Goal: Check status: Check status

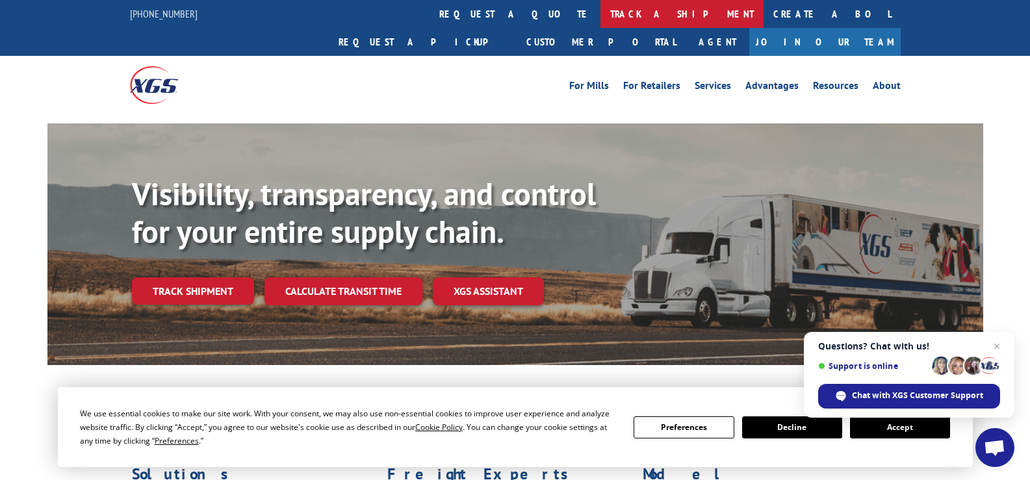
click at [601, 12] on link "track a shipment" at bounding box center [682, 14] width 163 height 28
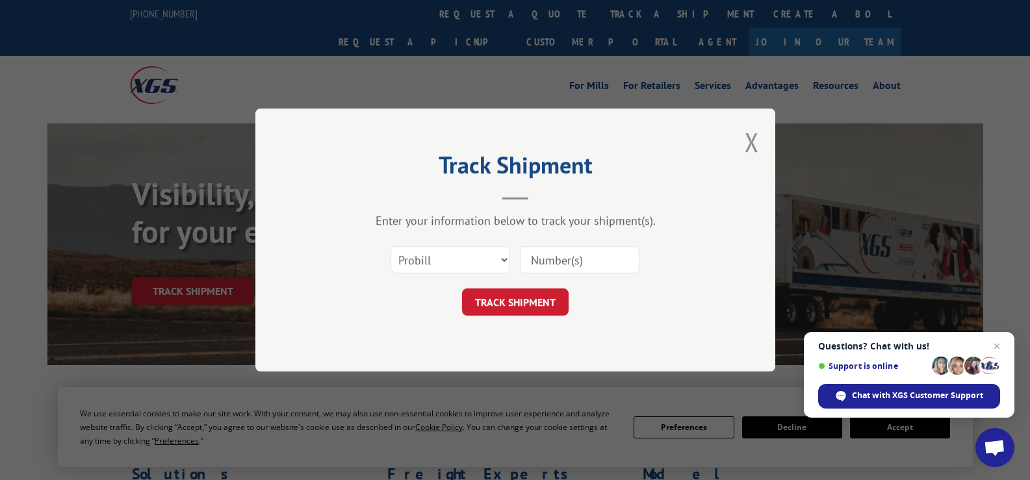
click at [470, 16] on div "Track Shipment Enter your information below to track your shipment(s). Select c…" at bounding box center [515, 240] width 1030 height 480
click at [449, 266] on select "Select category... Probill BOL PO" at bounding box center [451, 259] width 120 height 27
select select "po"
click at [391, 246] on select "Select category... Probill BOL PO" at bounding box center [451, 259] width 120 height 27
click at [551, 264] on input at bounding box center [580, 259] width 120 height 27
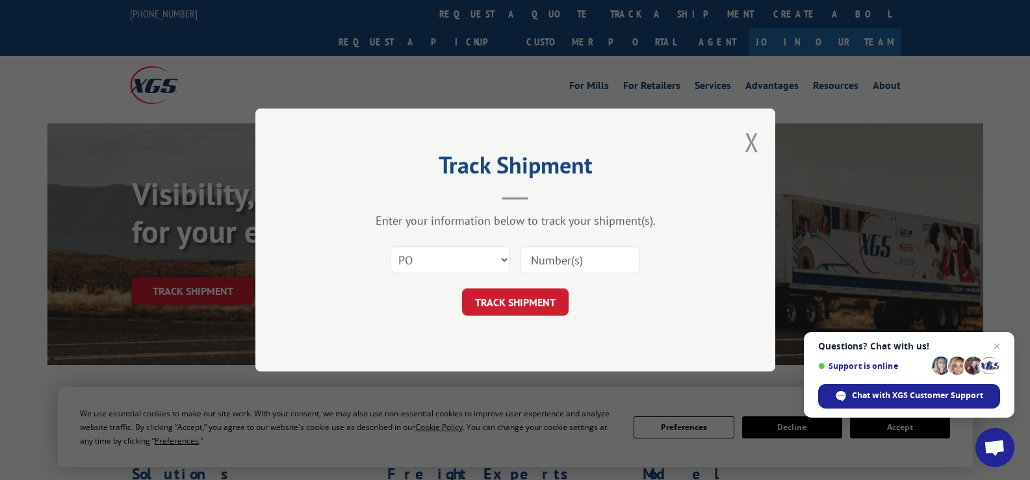
paste input "94502773"
type input "94502773"
click at [510, 300] on button "TRACK SHIPMENT" at bounding box center [515, 302] width 107 height 27
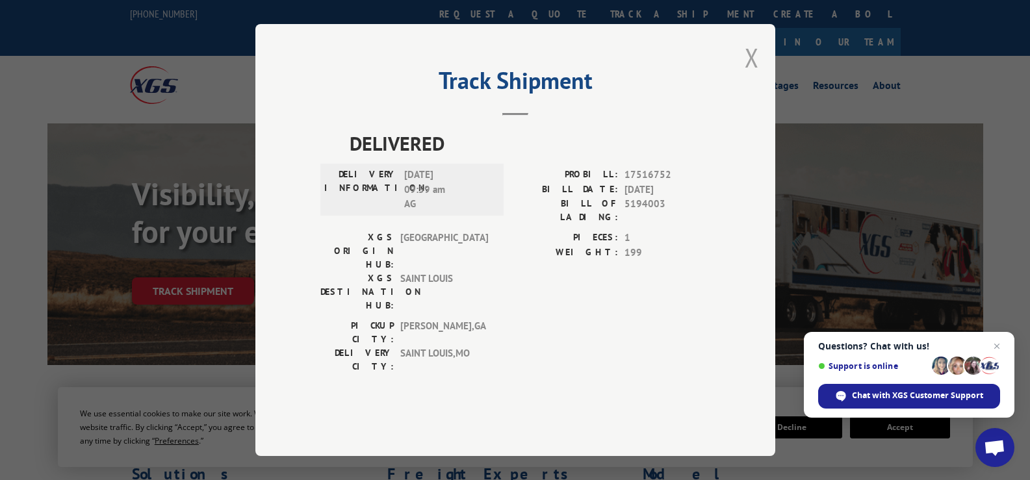
click at [755, 75] on button "Close modal" at bounding box center [752, 57] width 14 height 34
